Goal: Information Seeking & Learning: Learn about a topic

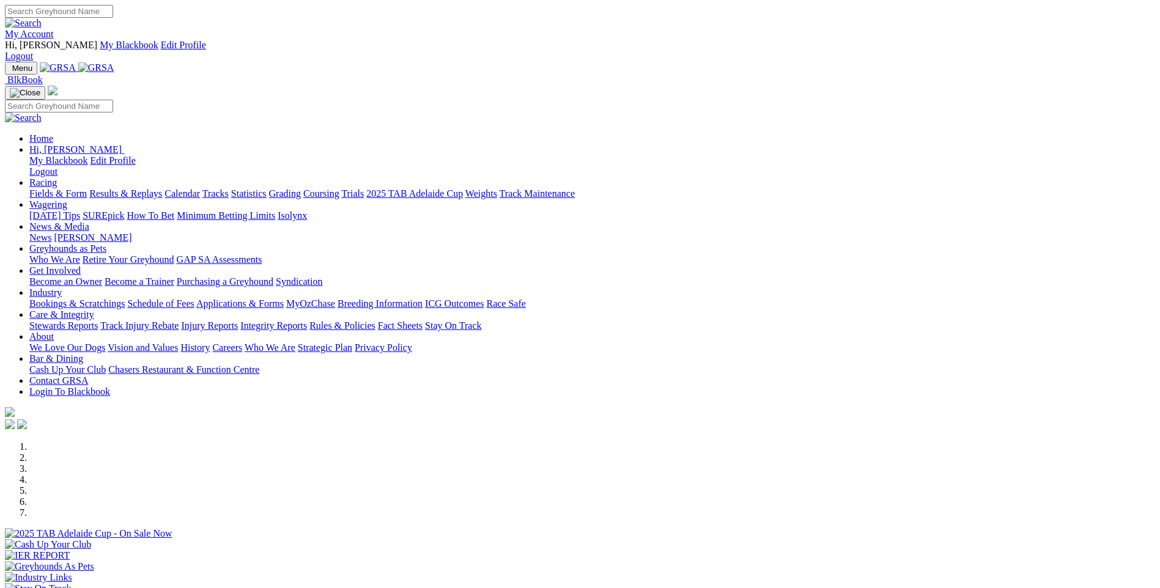
scroll to position [367, 0]
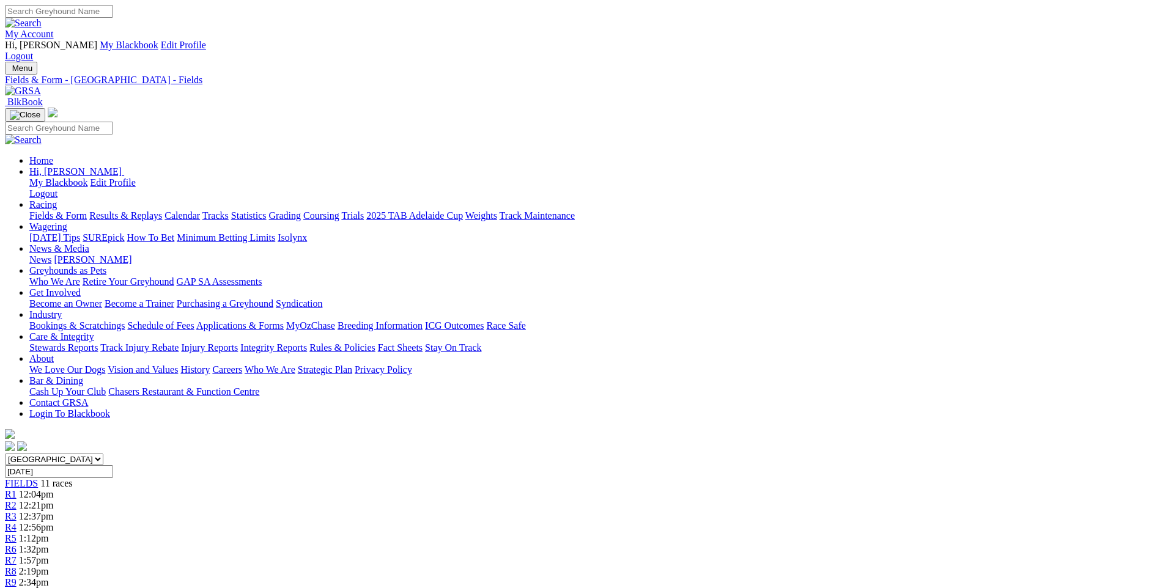
click at [17, 522] on span "R4" at bounding box center [11, 527] width 12 height 10
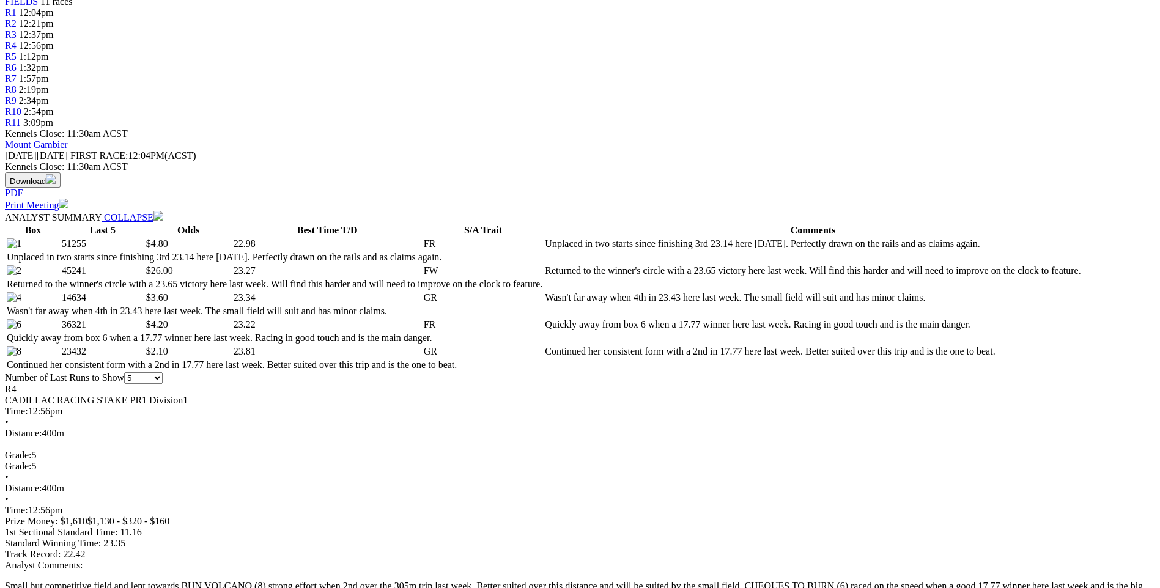
scroll to position [306, 0]
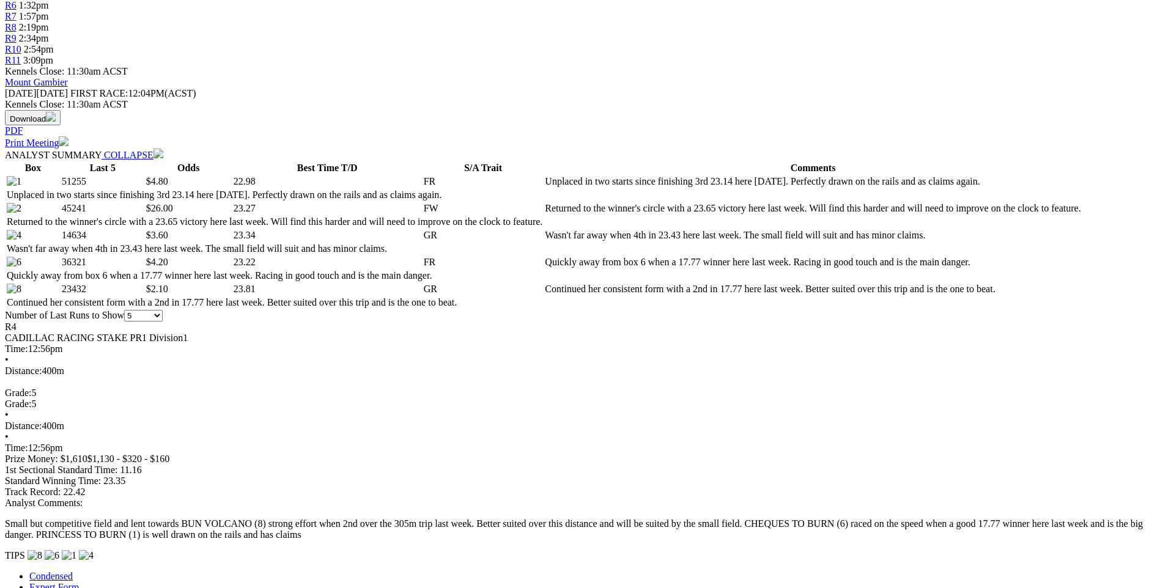
scroll to position [367, 0]
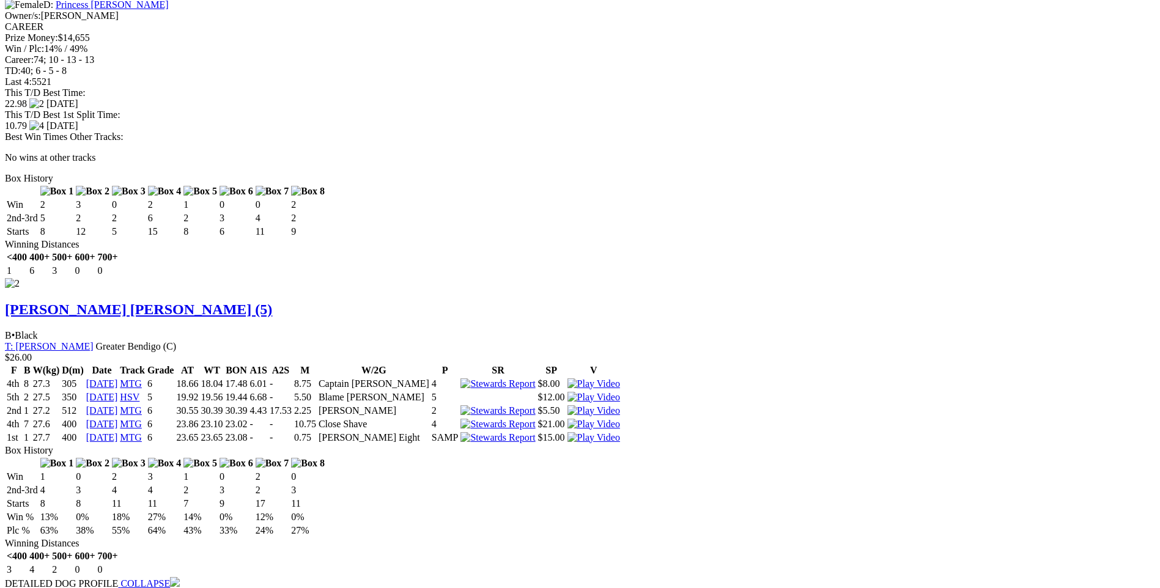
scroll to position [1528, 0]
